Goal: Transaction & Acquisition: Purchase product/service

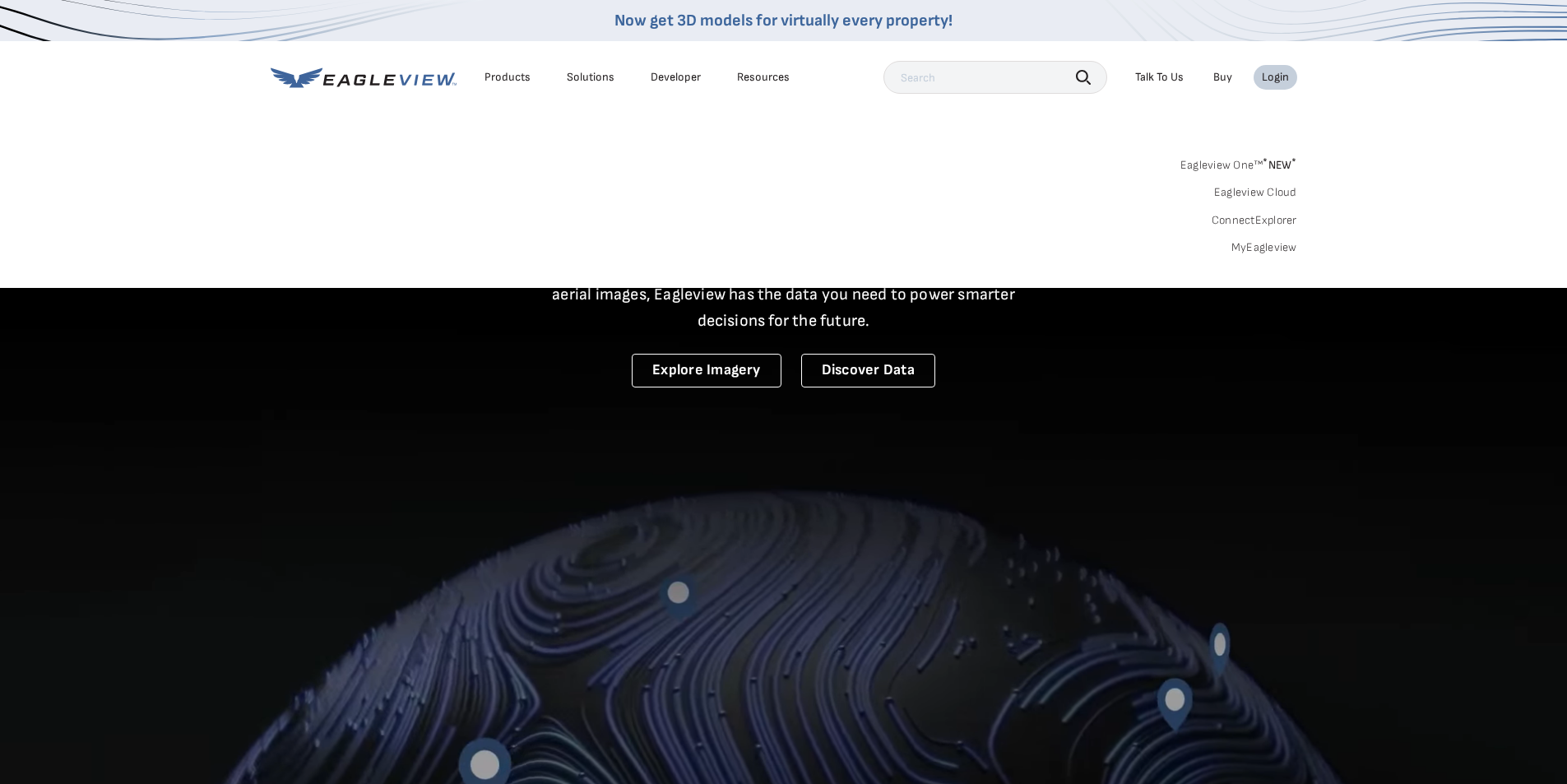
click at [1266, 75] on div "Login" at bounding box center [1275, 77] width 27 height 15
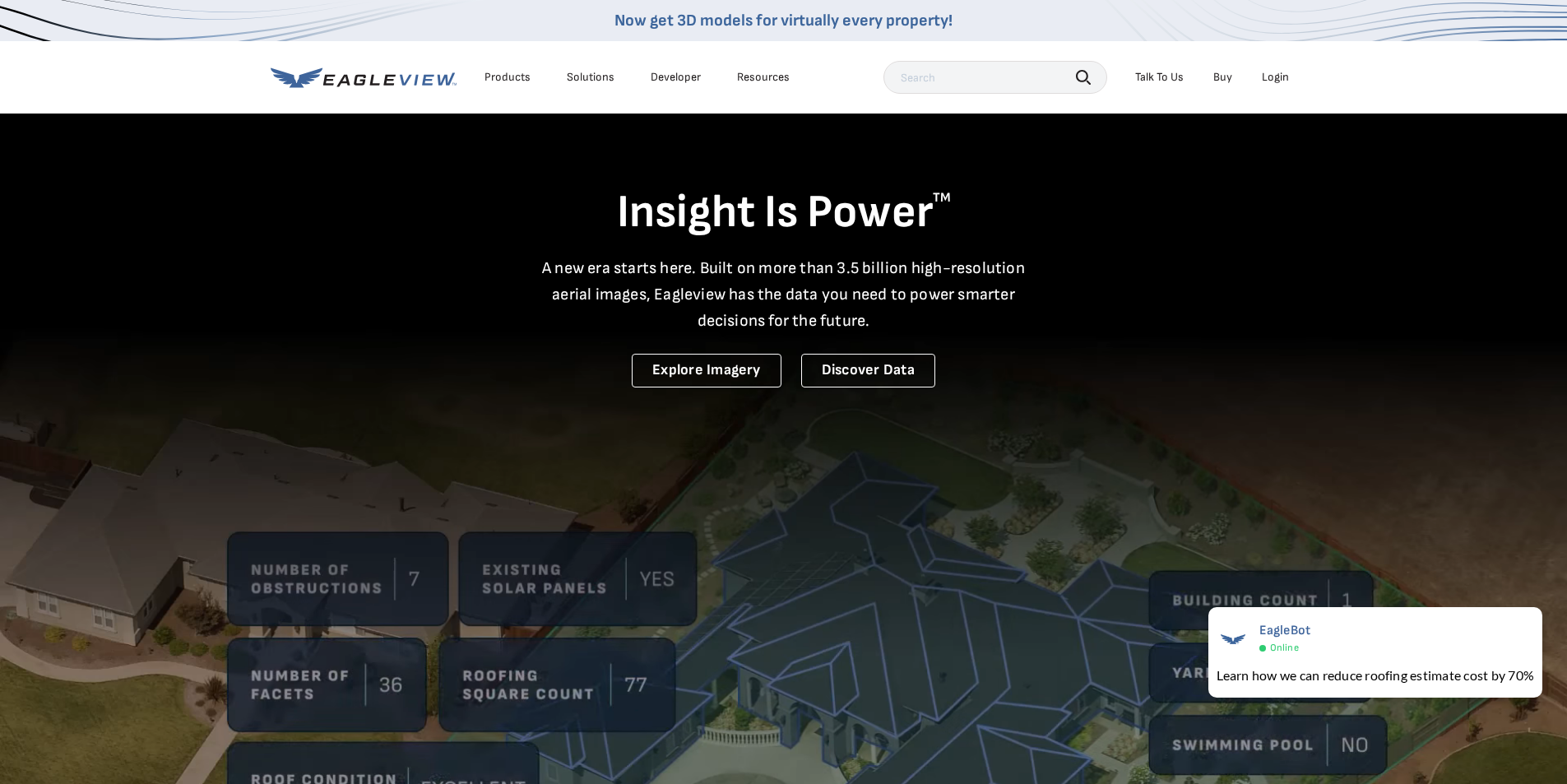
click at [1261, 75] on li "Login" at bounding box center [1276, 77] width 44 height 25
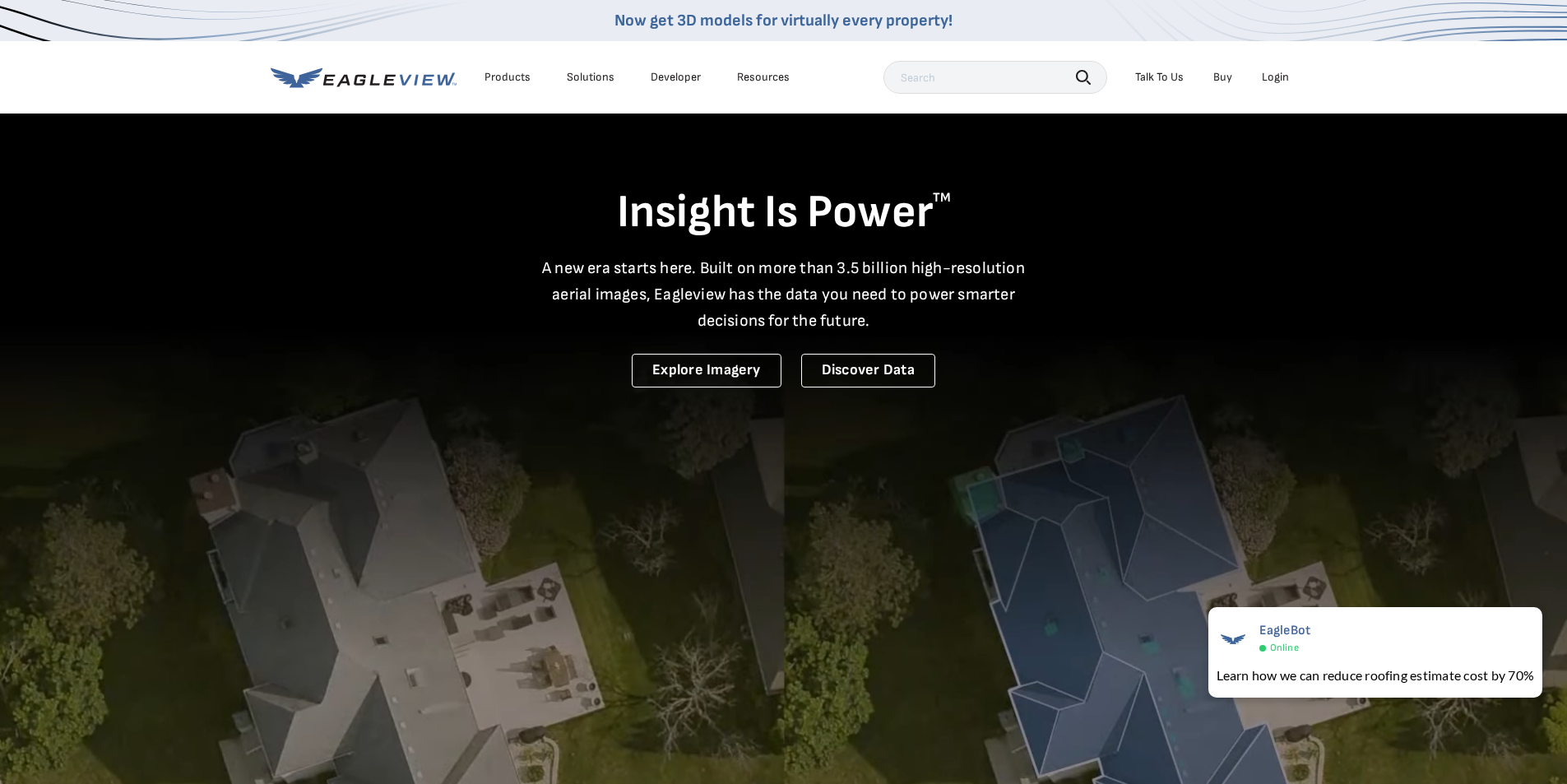
click at [1269, 80] on div "Login" at bounding box center [1275, 77] width 27 height 15
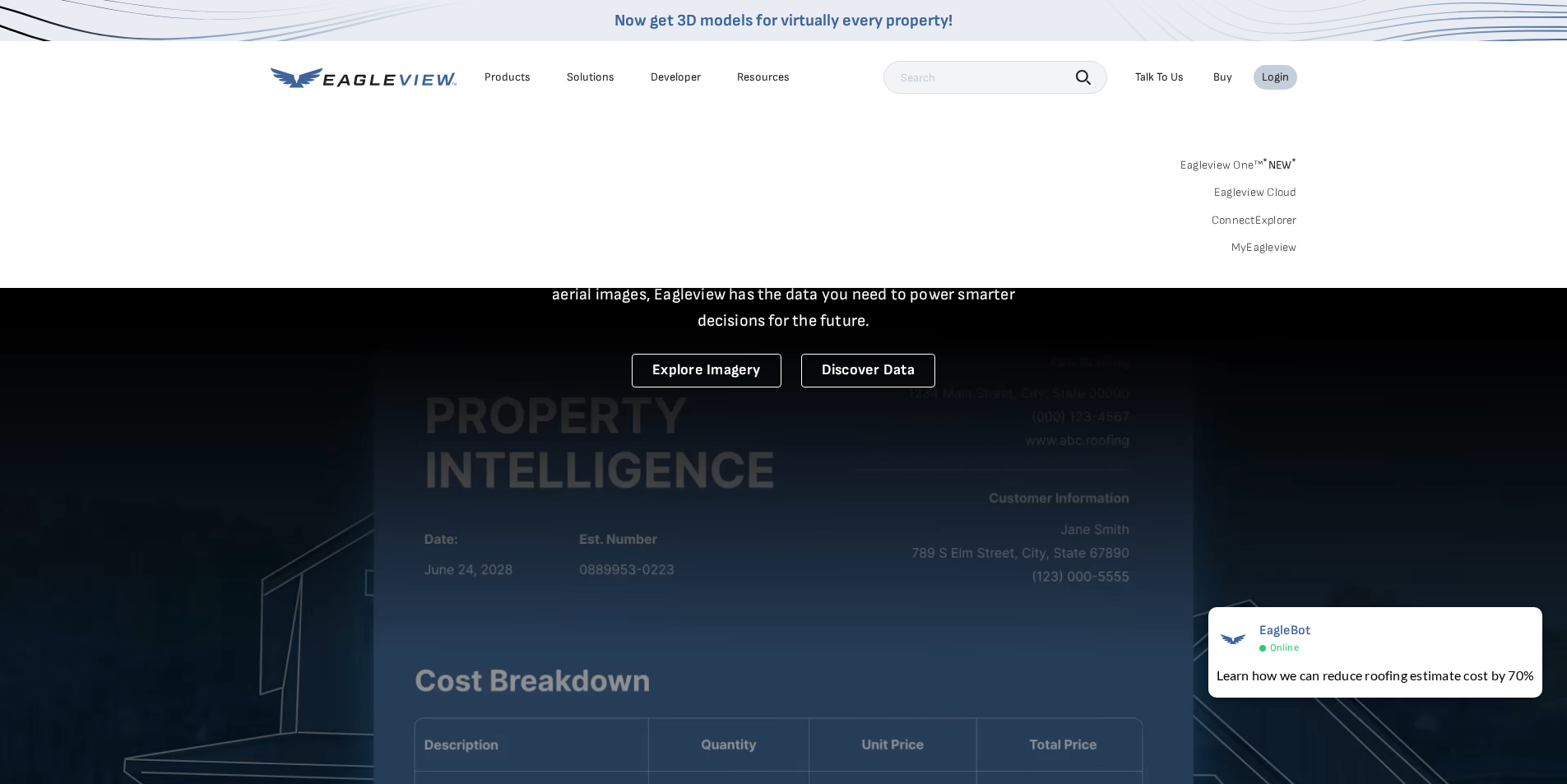
click at [1259, 249] on link "MyEagleview" at bounding box center [1264, 247] width 66 height 15
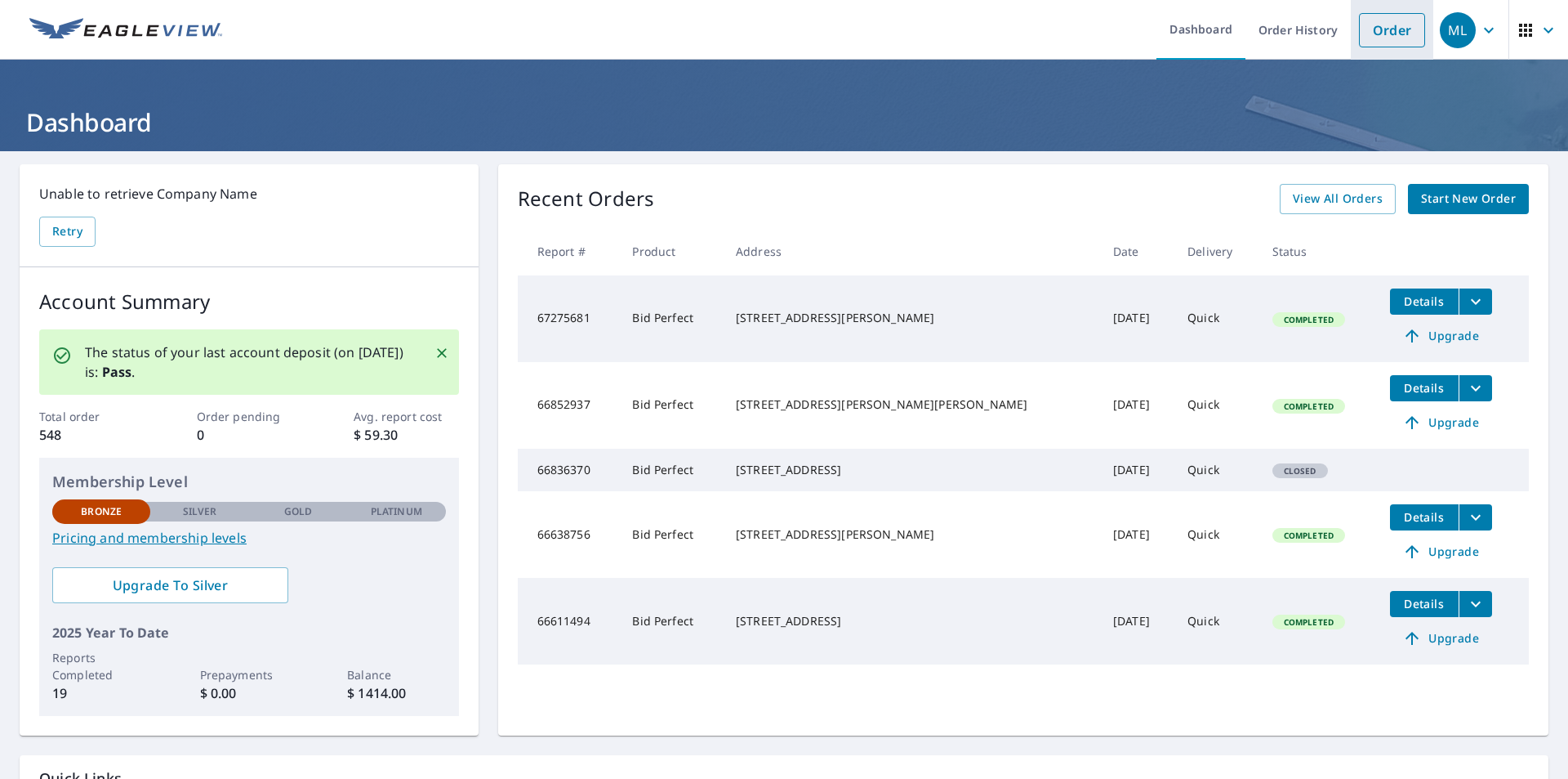
click at [1366, 21] on link "Order" at bounding box center [1392, 31] width 66 height 35
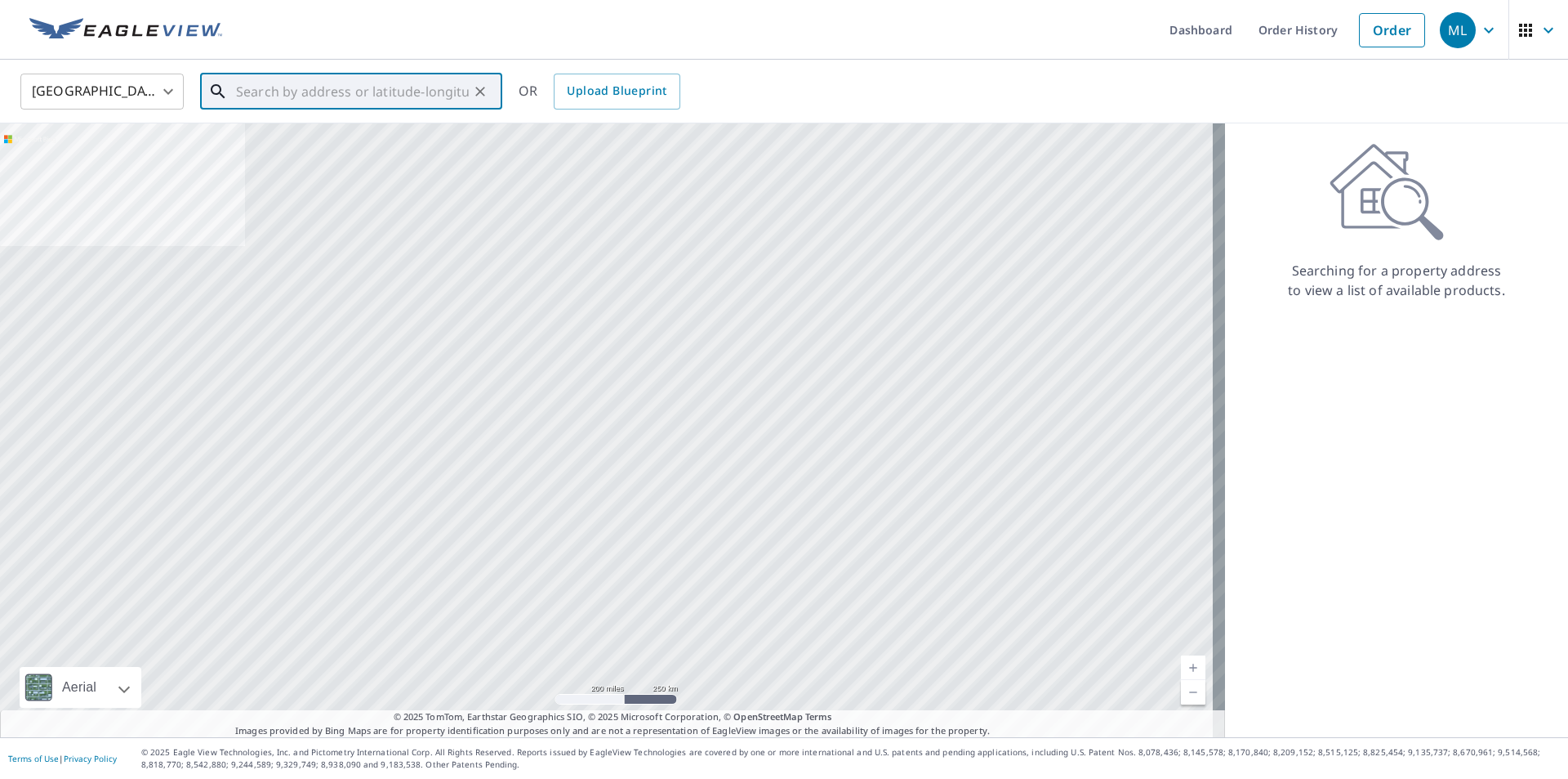
click at [271, 106] on input "text" at bounding box center [352, 92] width 232 height 46
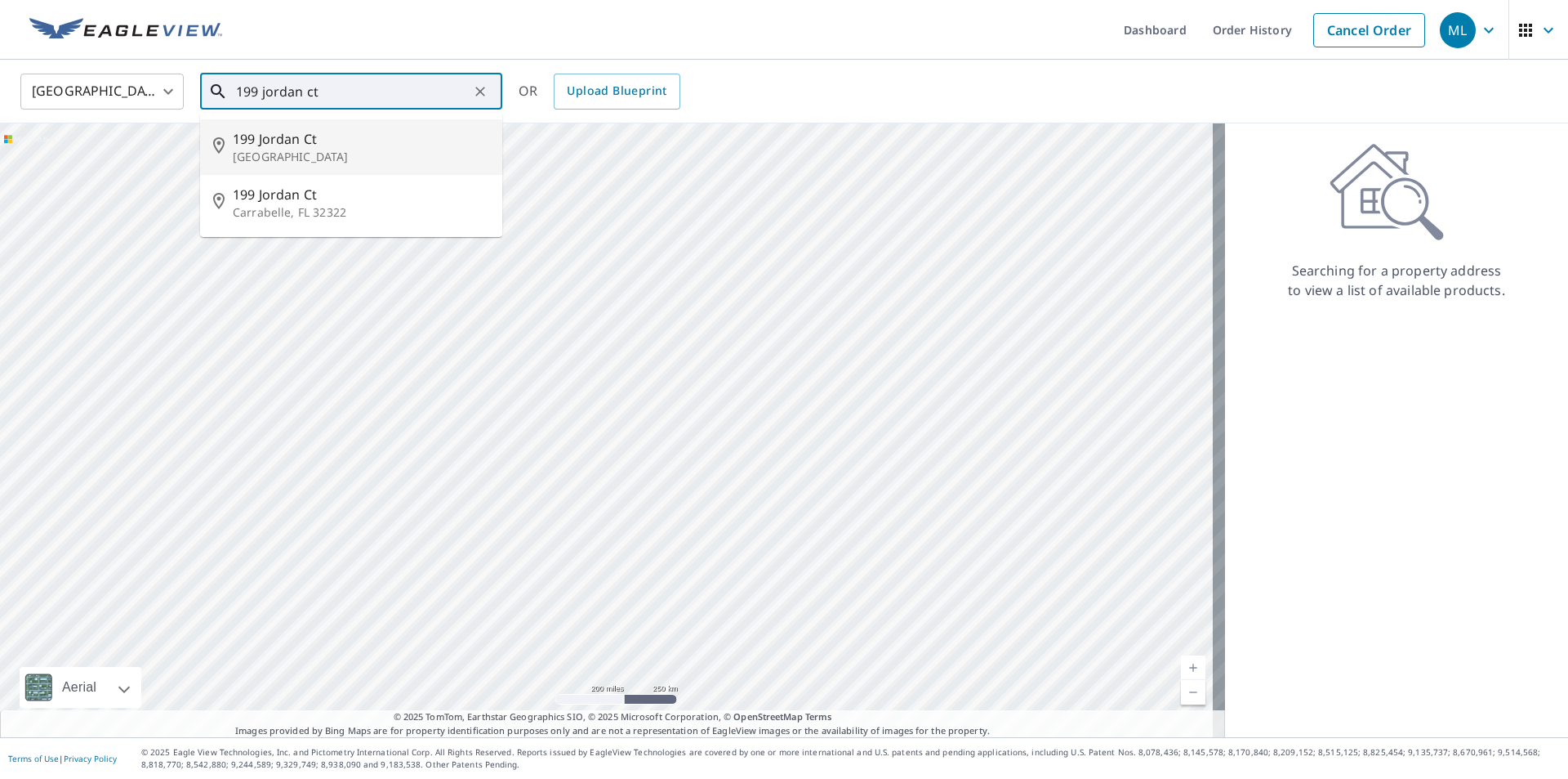
click at [293, 135] on span "199 Jordan Ct" at bounding box center [360, 139] width 256 height 20
type input "199 Jordan Ct Allen, TX 75002"
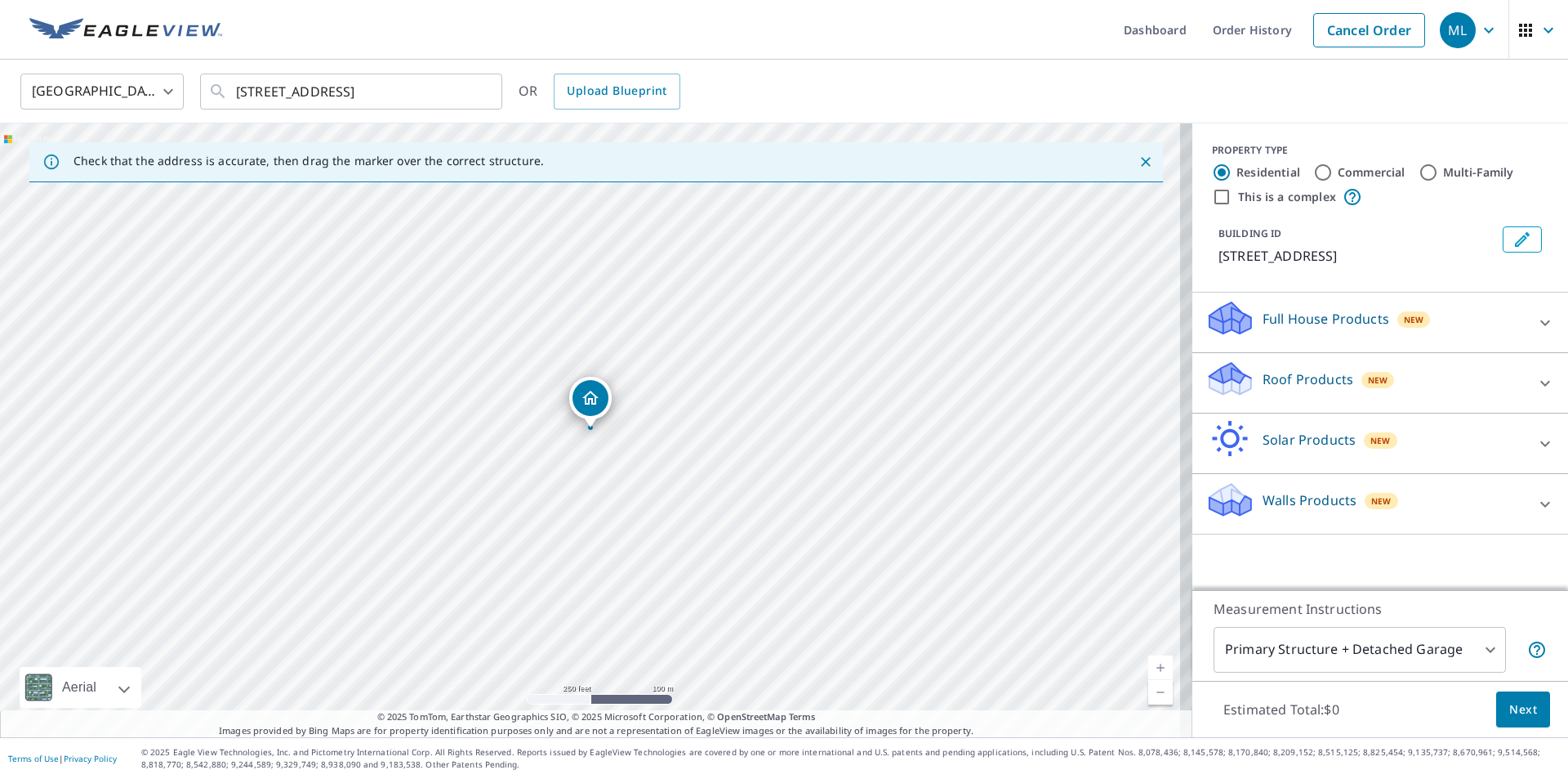
click at [1383, 377] on div "Roof Products New" at bounding box center [1365, 382] width 321 height 46
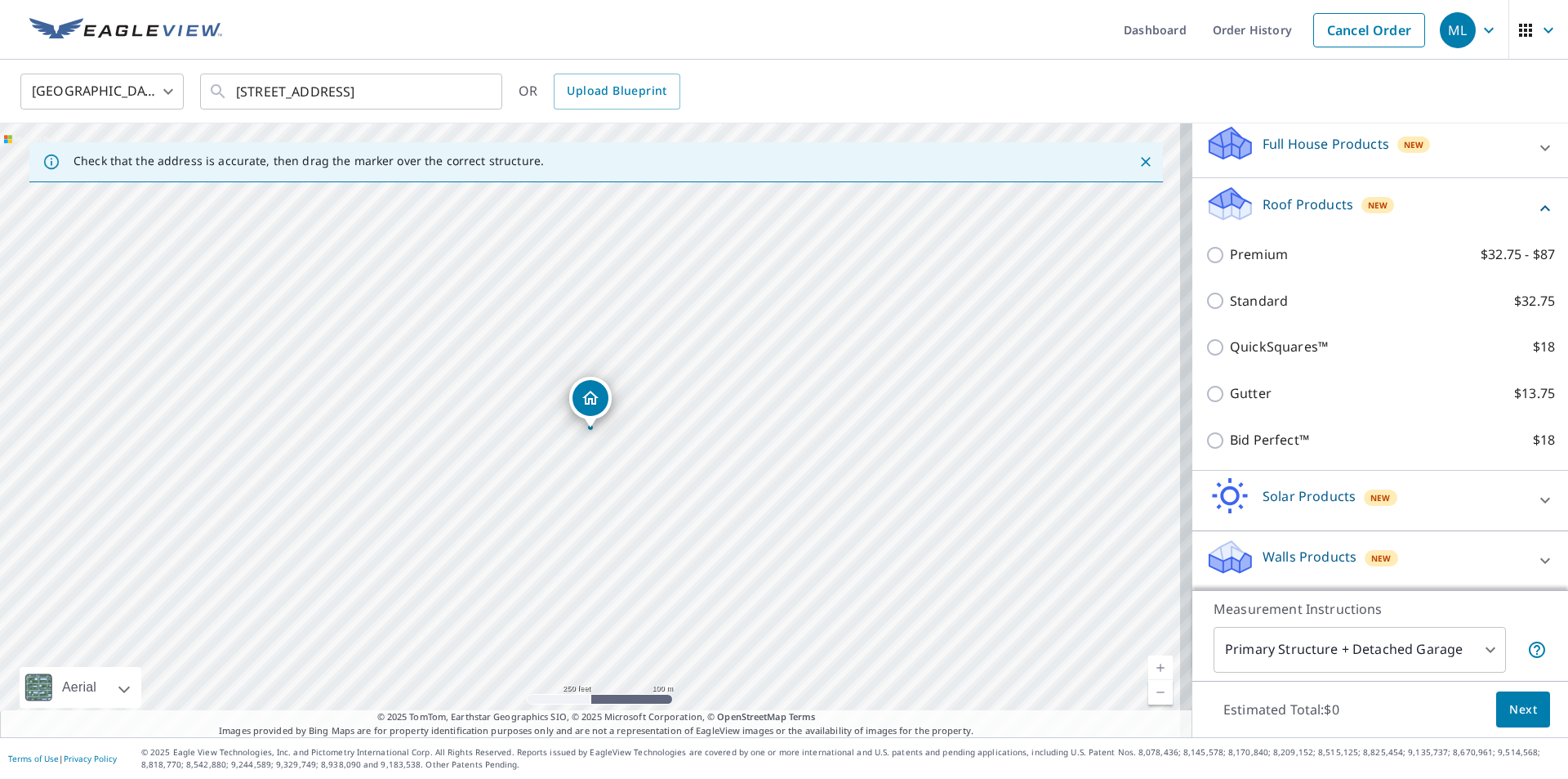
scroll to position [176, 0]
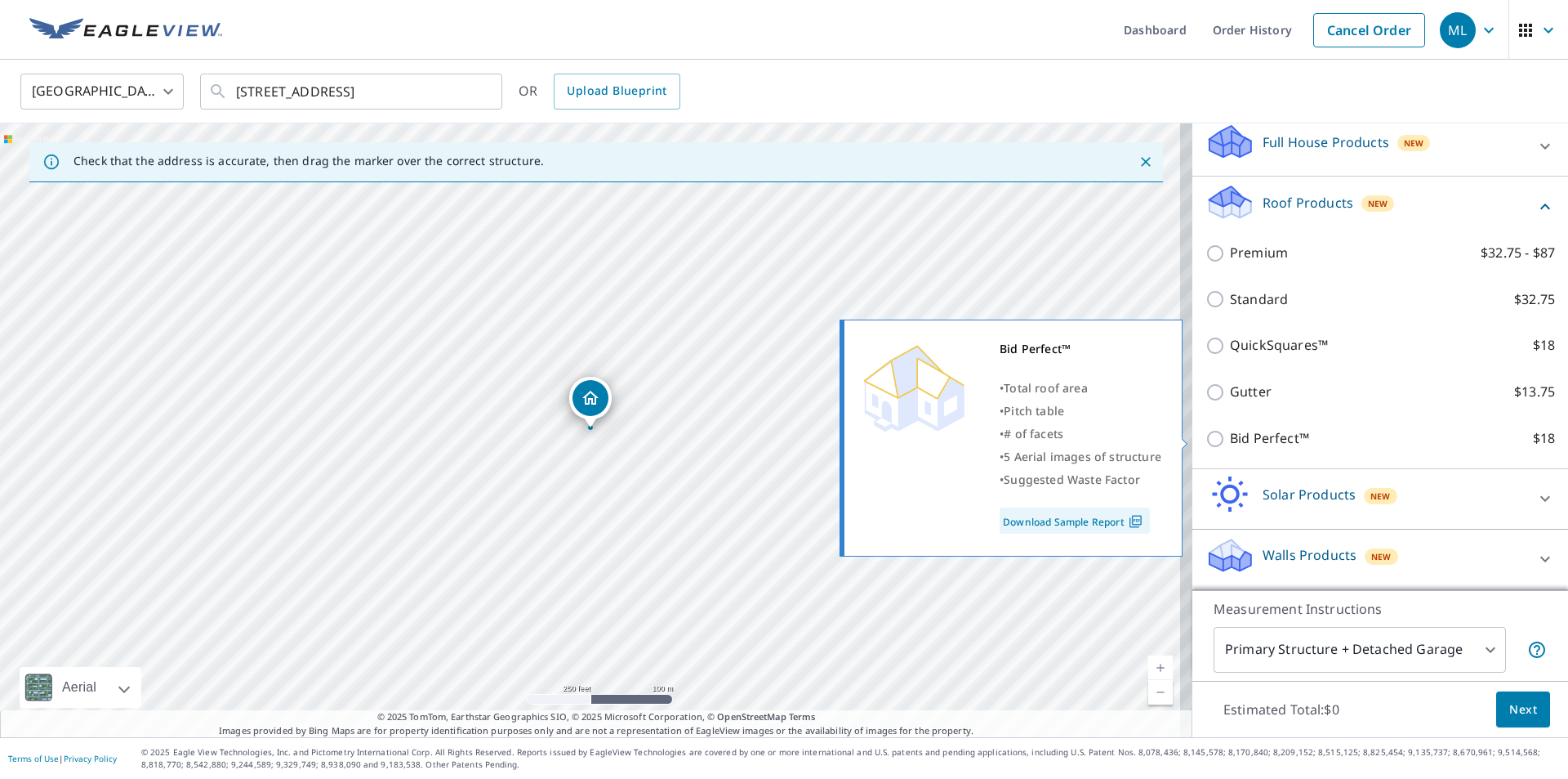
click at [1205, 441] on input "Bid Perfect™ $18" at bounding box center [1218, 439] width 25 height 20
checkbox input "true"
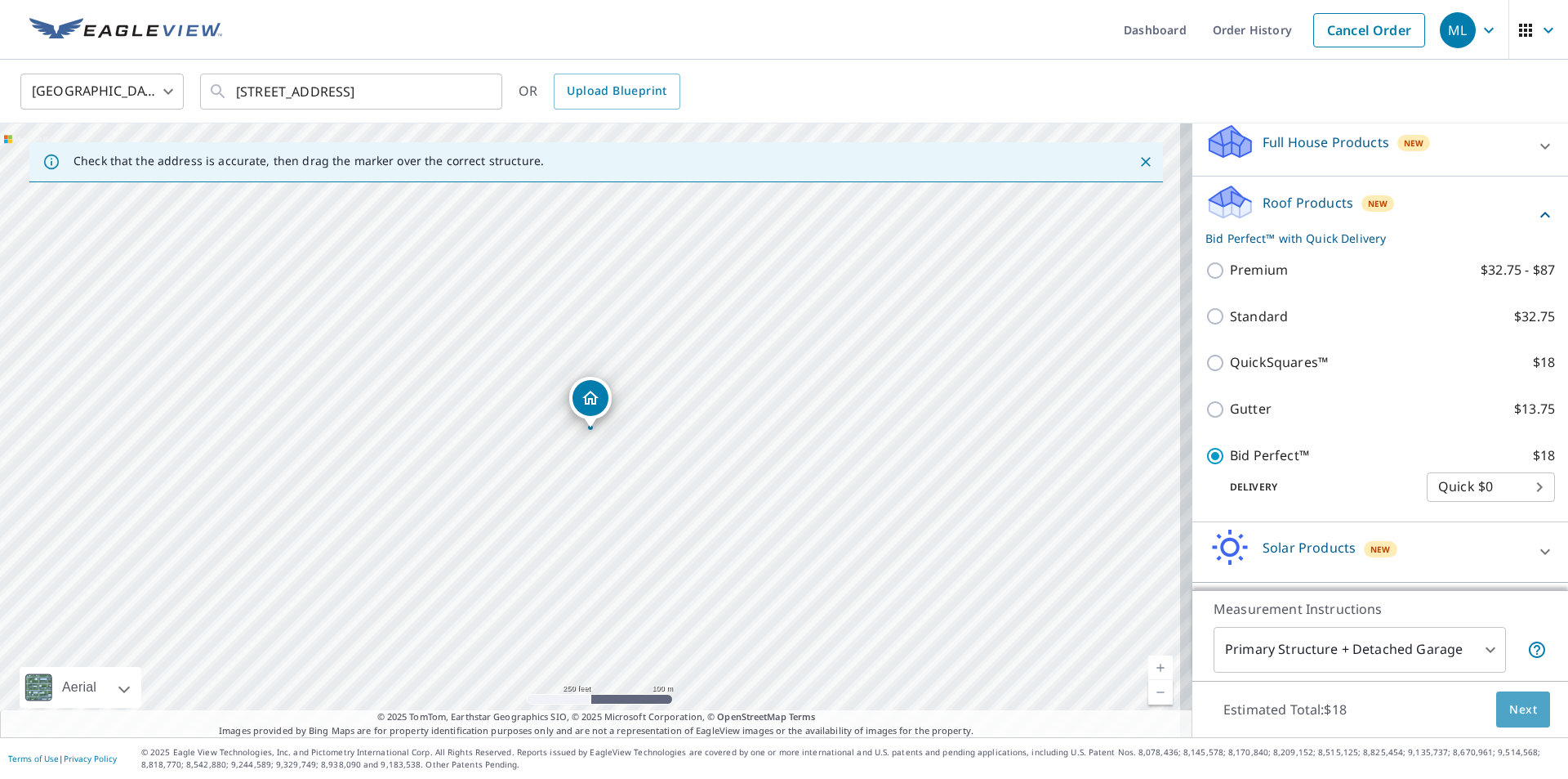
click at [1521, 717] on span "Next" at bounding box center [1524, 709] width 28 height 21
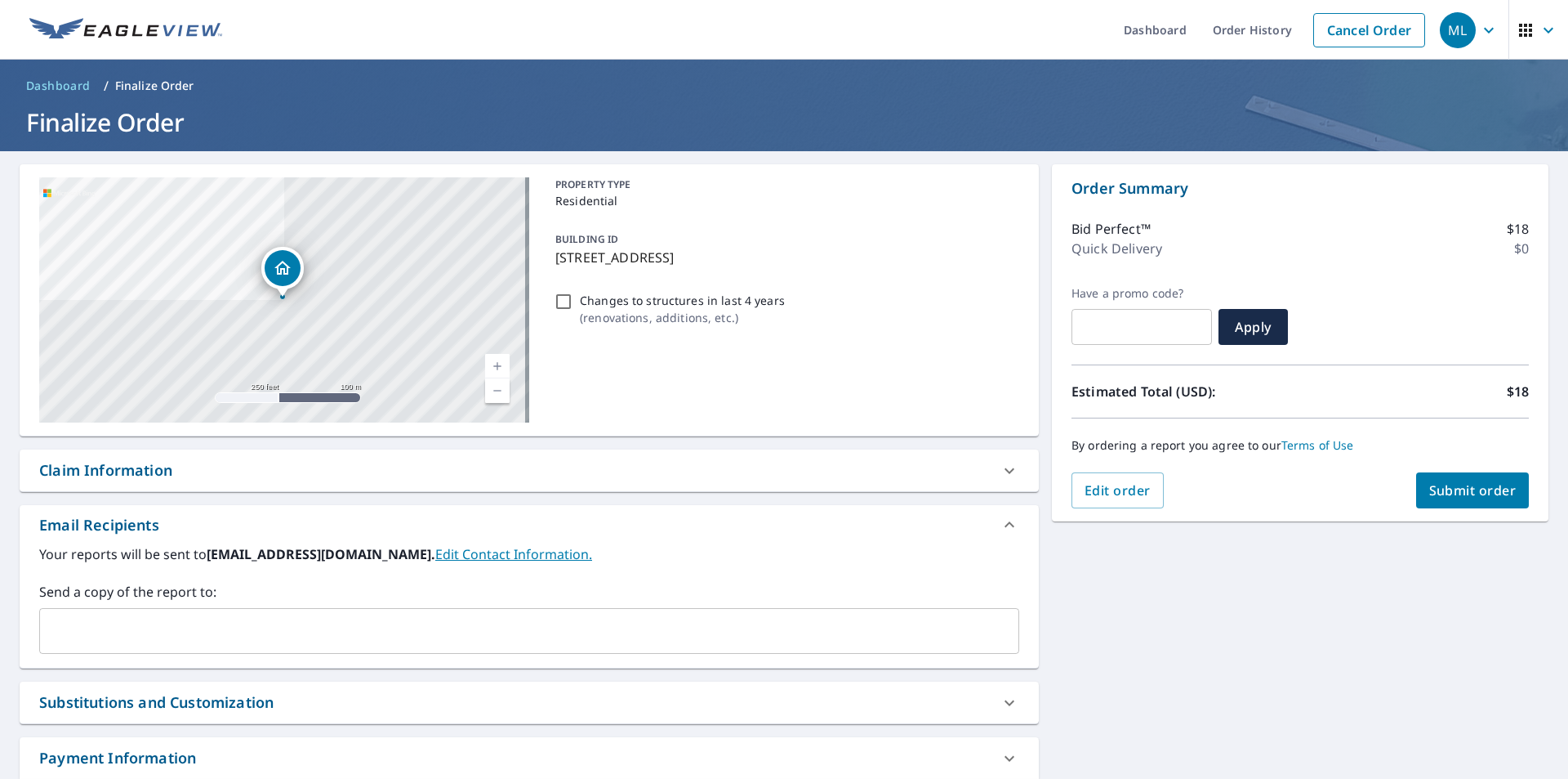
click at [1444, 490] on span "Submit order" at bounding box center [1473, 490] width 87 height 18
